Goal: Task Accomplishment & Management: Complete application form

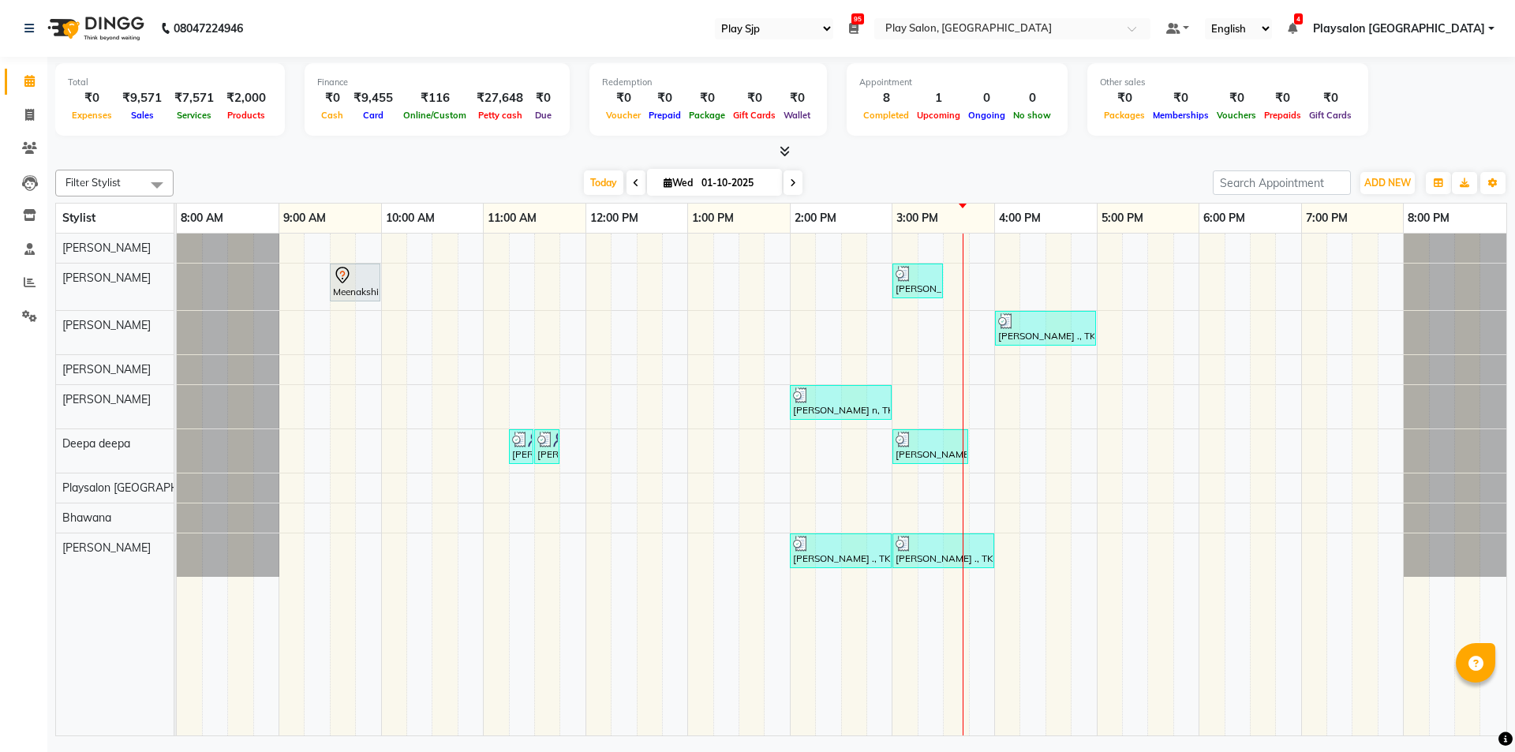
select select "94"
click at [1051, 370] on div "Meenakshi, TK01, 09:30 AM-10:00 AM, Nail extension removal [PERSON_NAME] n, TK0…" at bounding box center [842, 485] width 1330 height 502
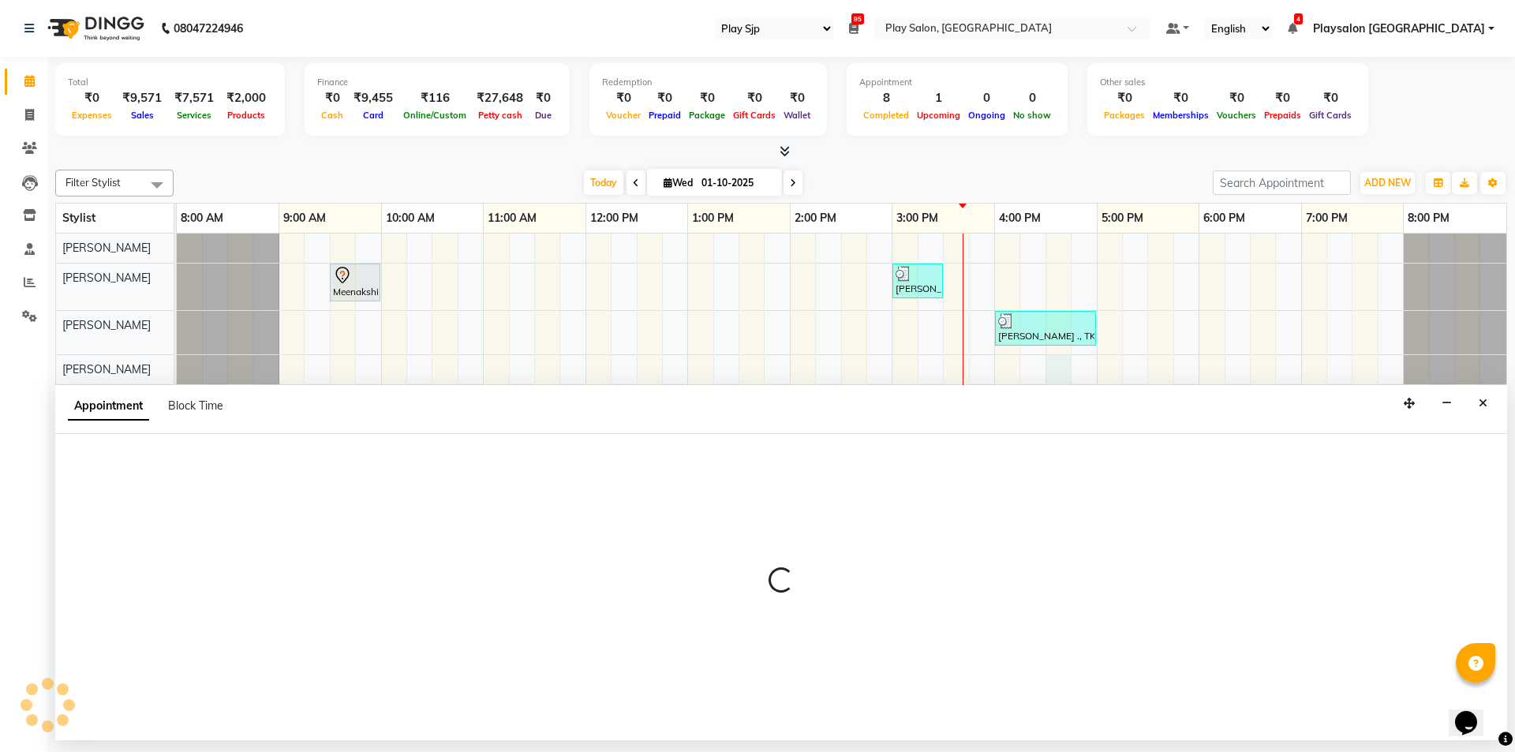
select select "80386"
select select "tentative"
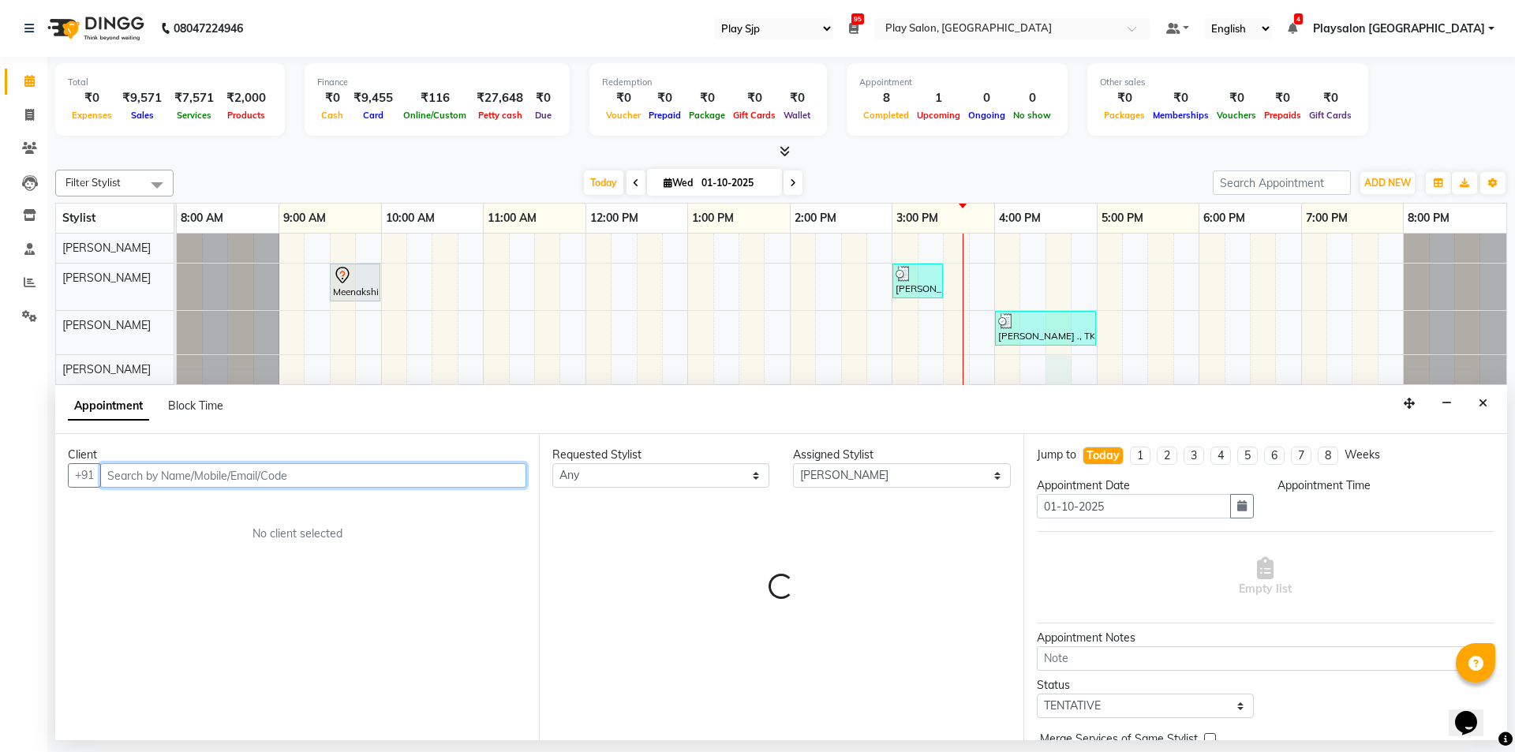
select select "990"
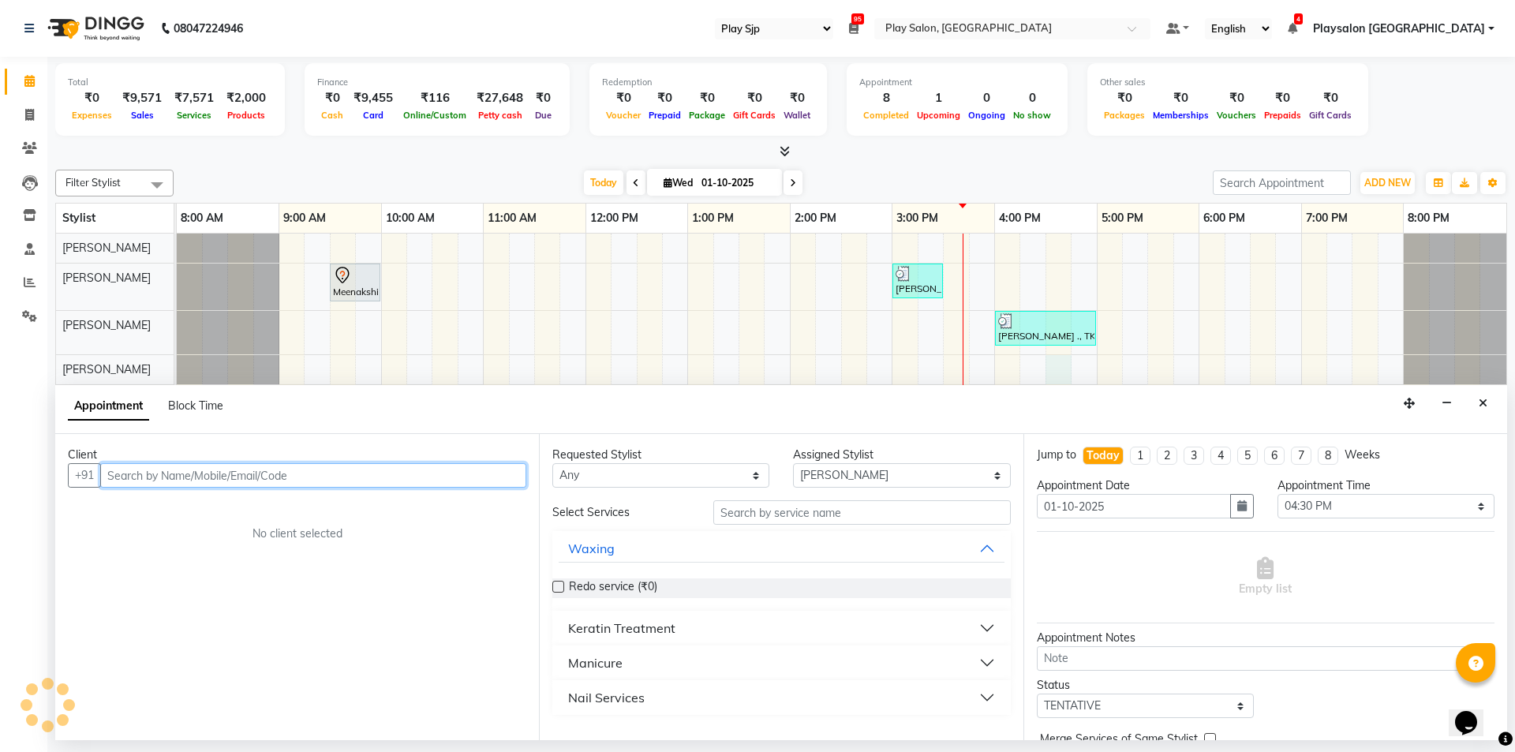
click at [201, 470] on input "text" at bounding box center [313, 475] width 426 height 24
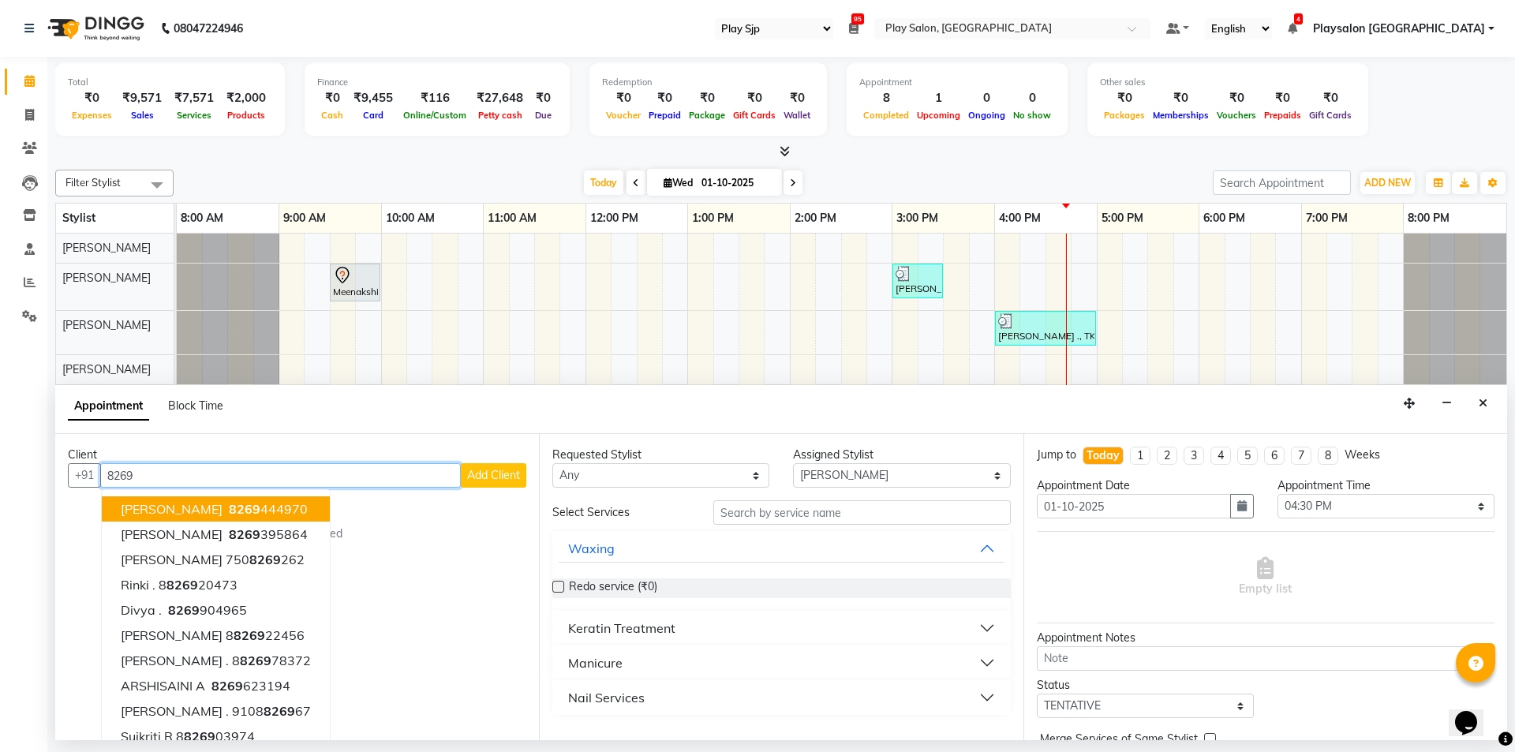
click at [188, 504] on span "[PERSON_NAME]" at bounding box center [172, 509] width 102 height 16
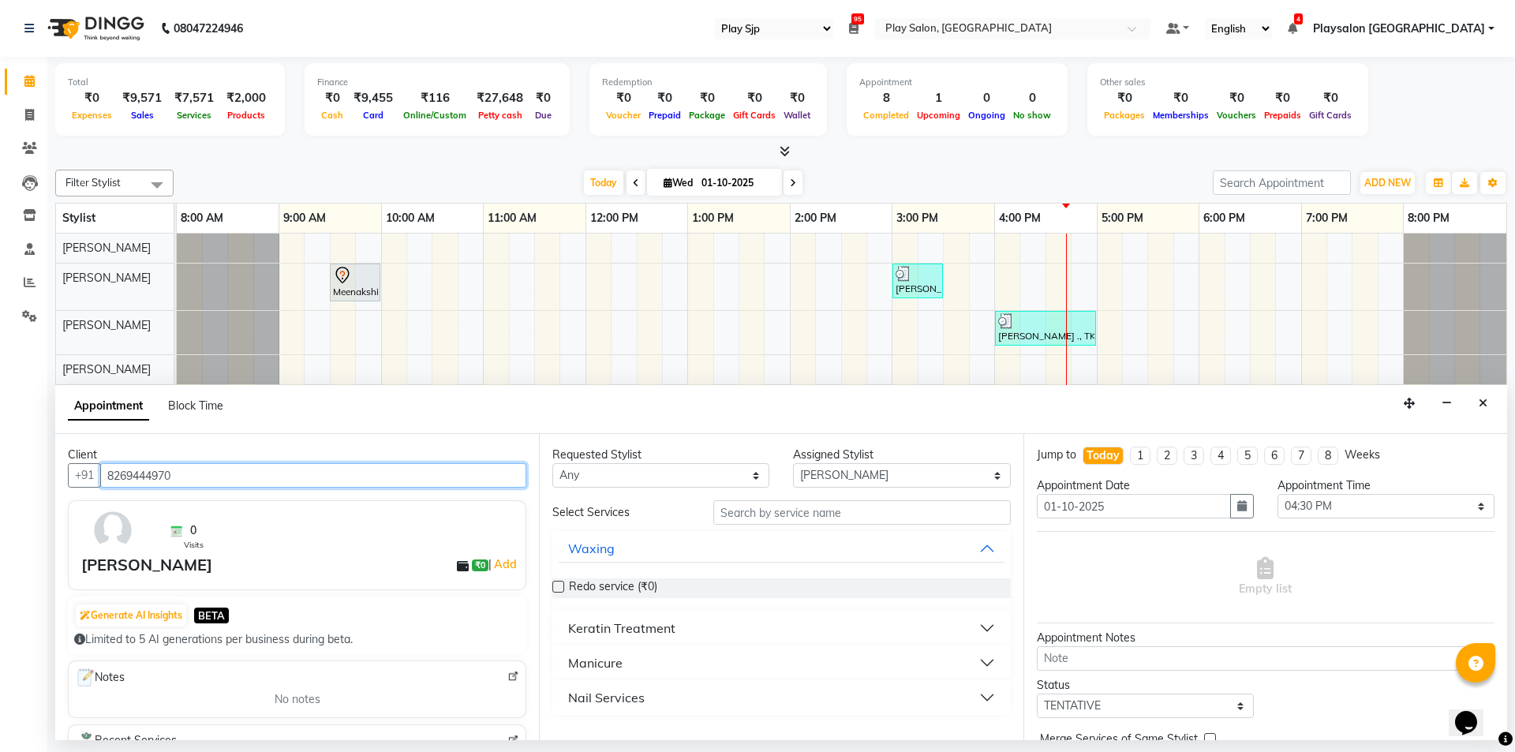
type input "8269444970"
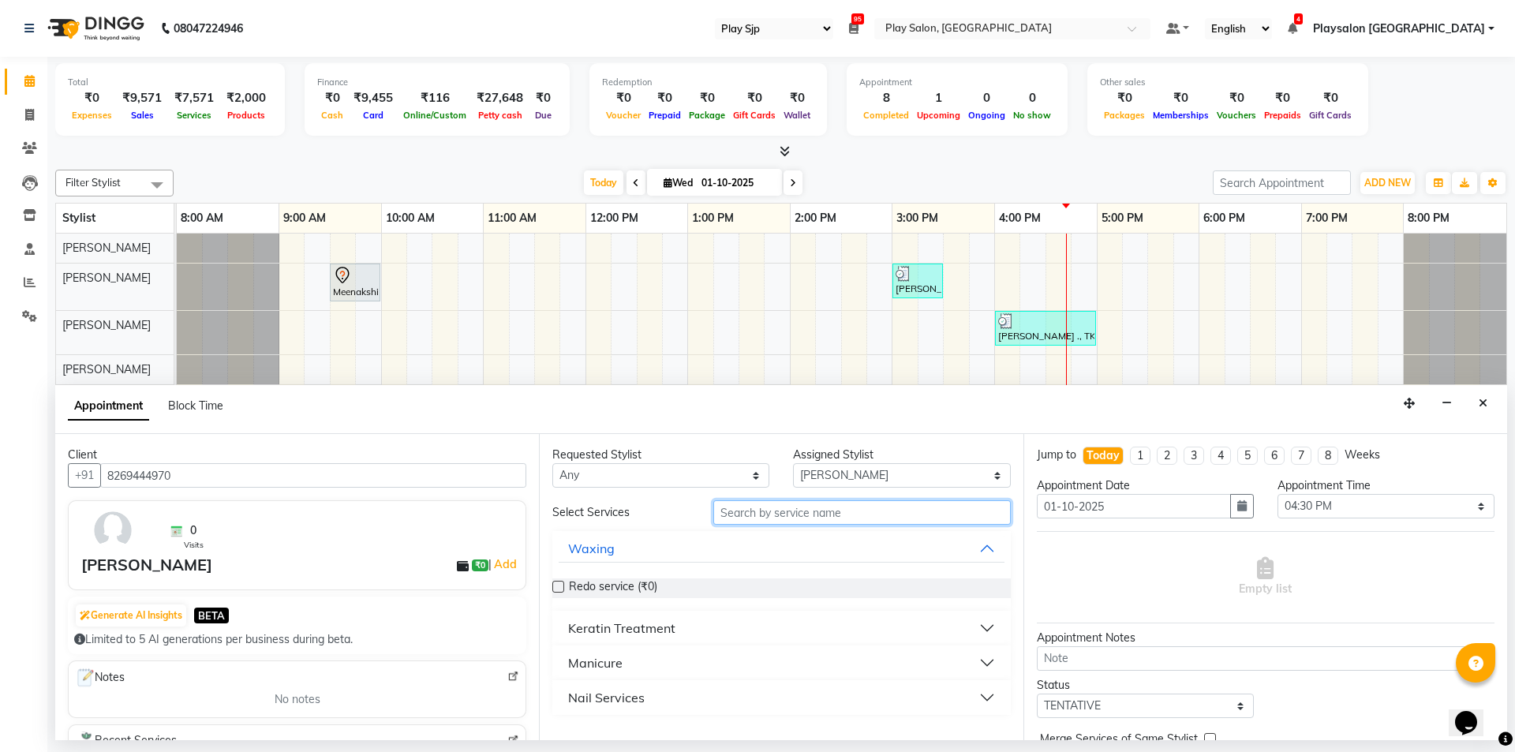
click at [746, 514] on input "text" at bounding box center [861, 512] width 297 height 24
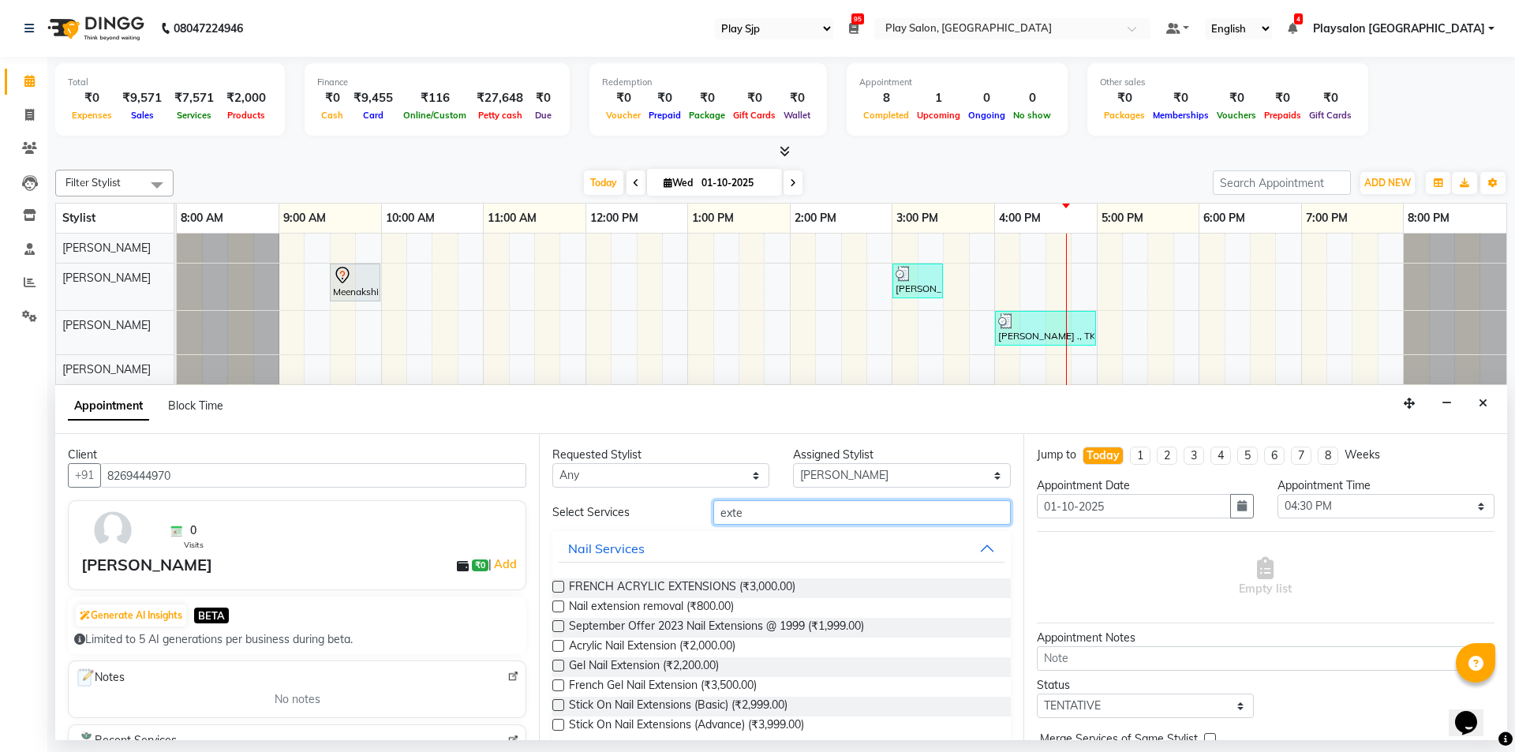
scroll to position [21, 0]
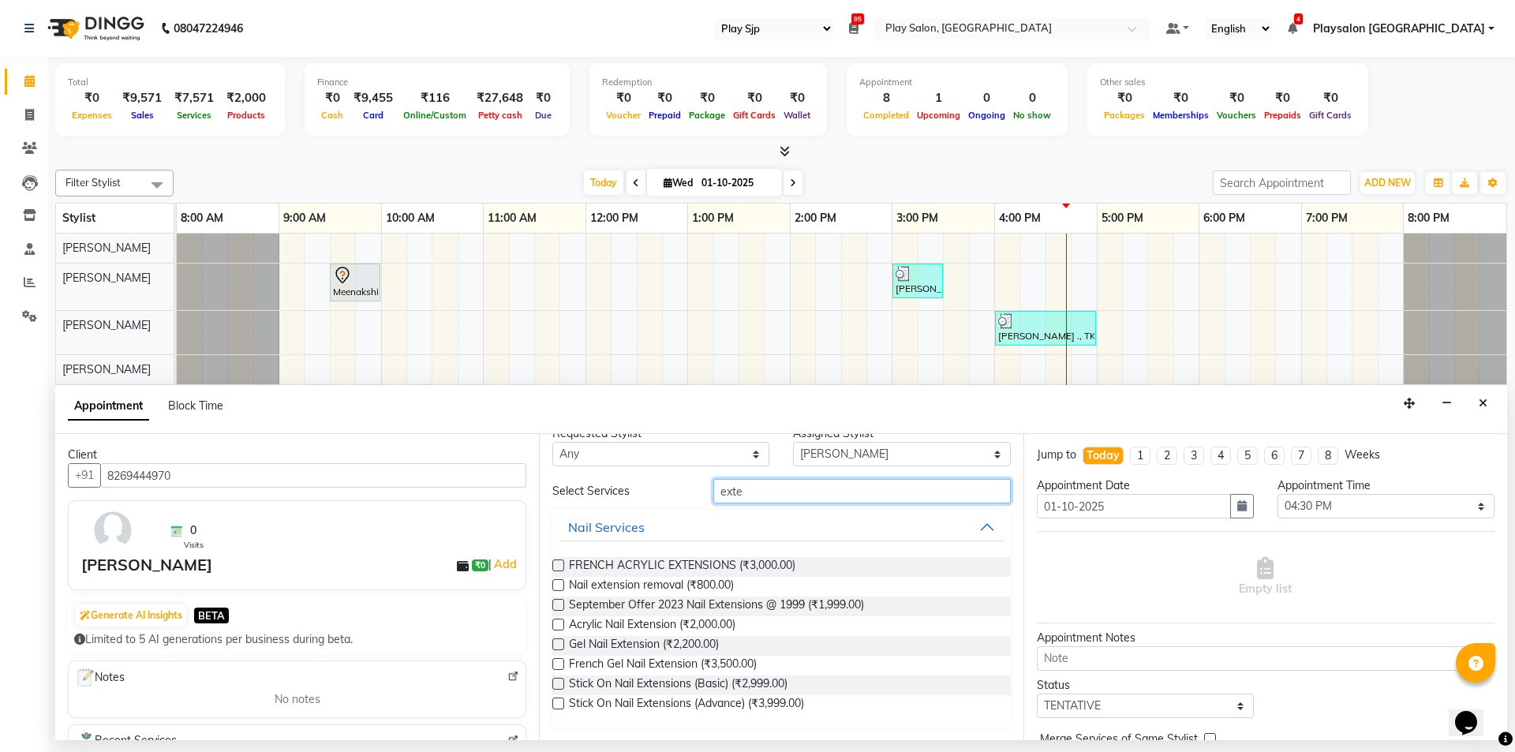
type input "exte"
click at [555, 581] on label at bounding box center [558, 585] width 12 height 12
click at [555, 582] on input "checkbox" at bounding box center [557, 587] width 10 height 10
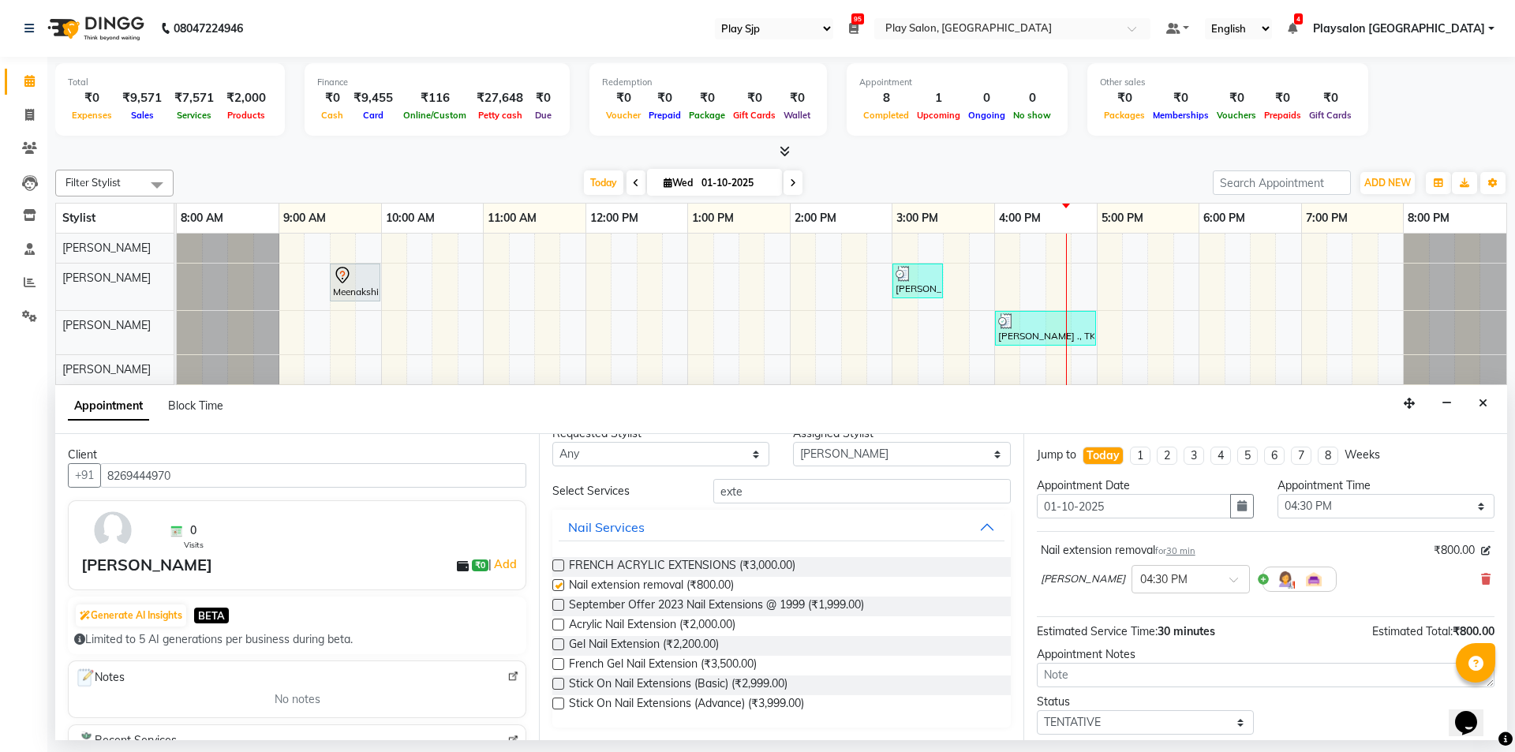
checkbox input "false"
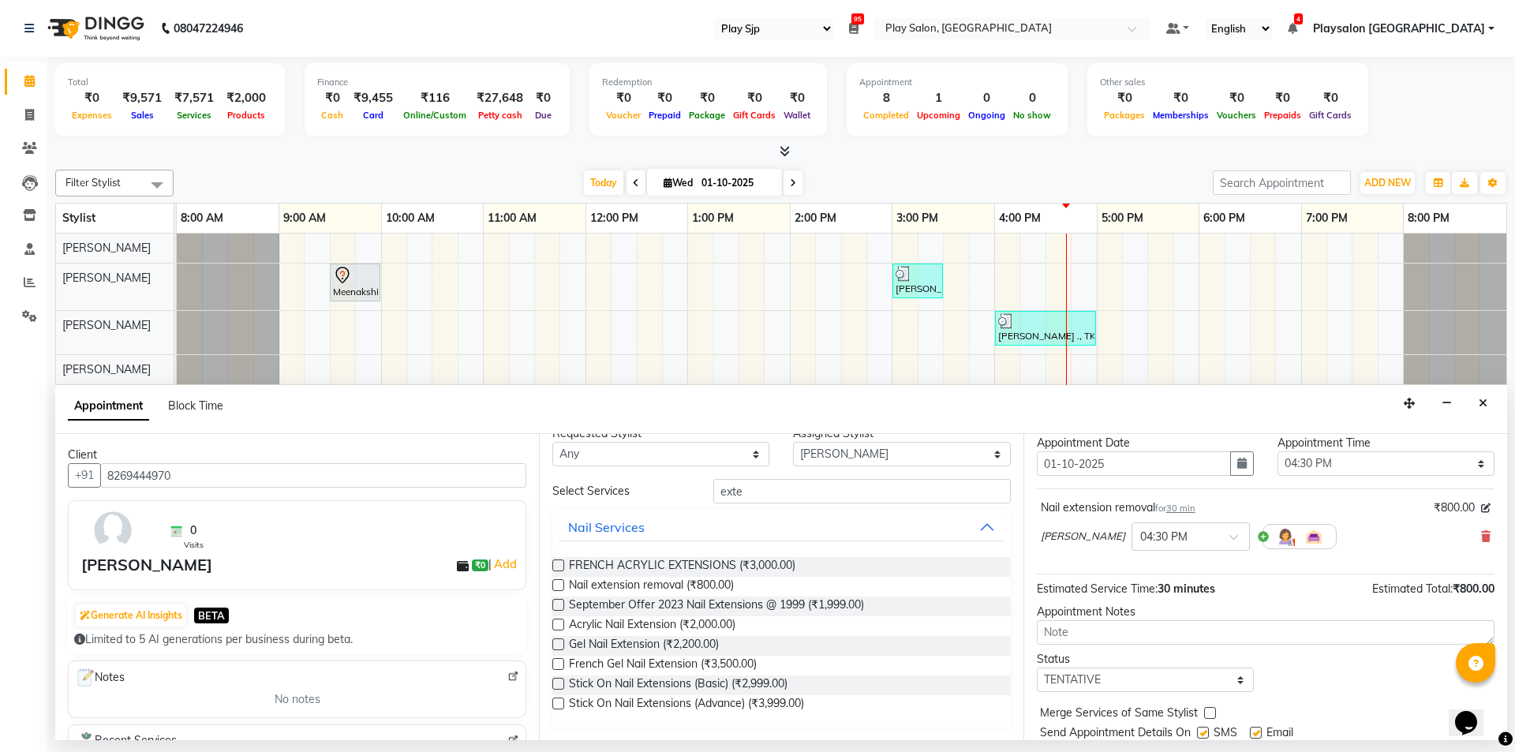
scroll to position [94, 0]
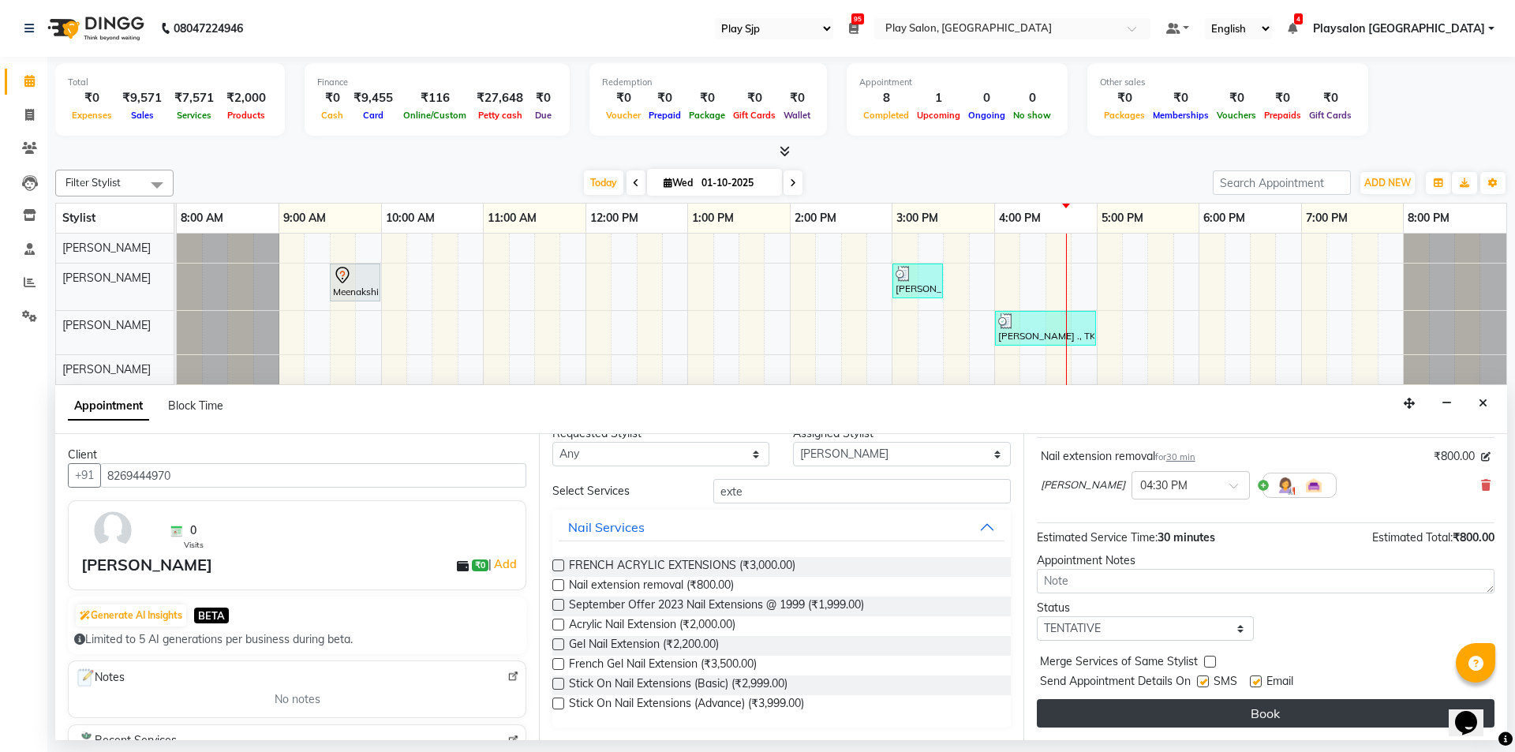
click at [1338, 706] on button "Book" at bounding box center [1266, 713] width 458 height 28
